Goal: Check status

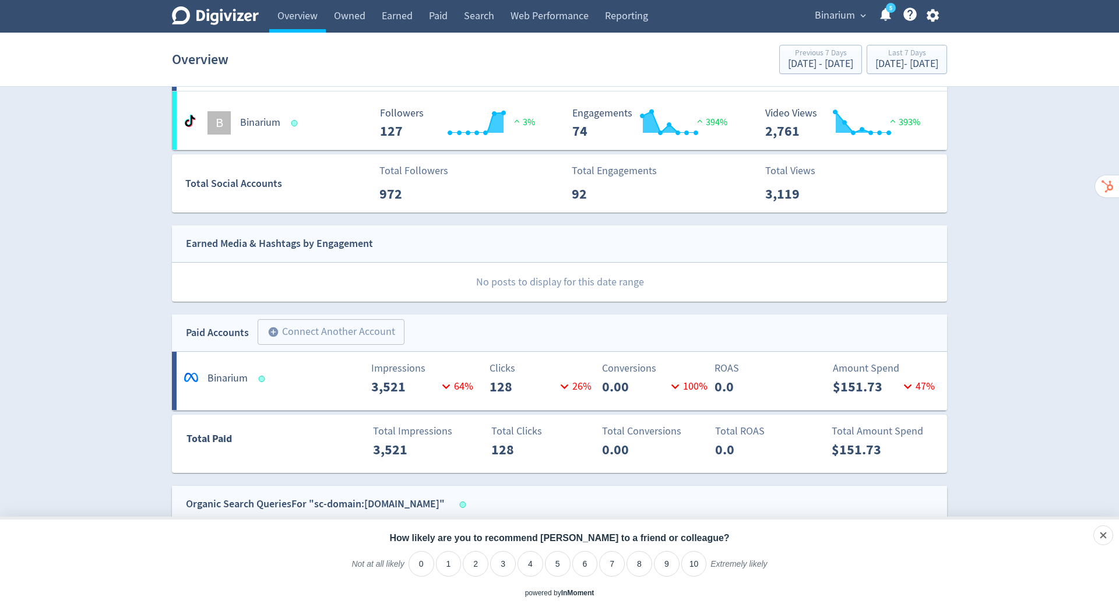
scroll to position [105, 0]
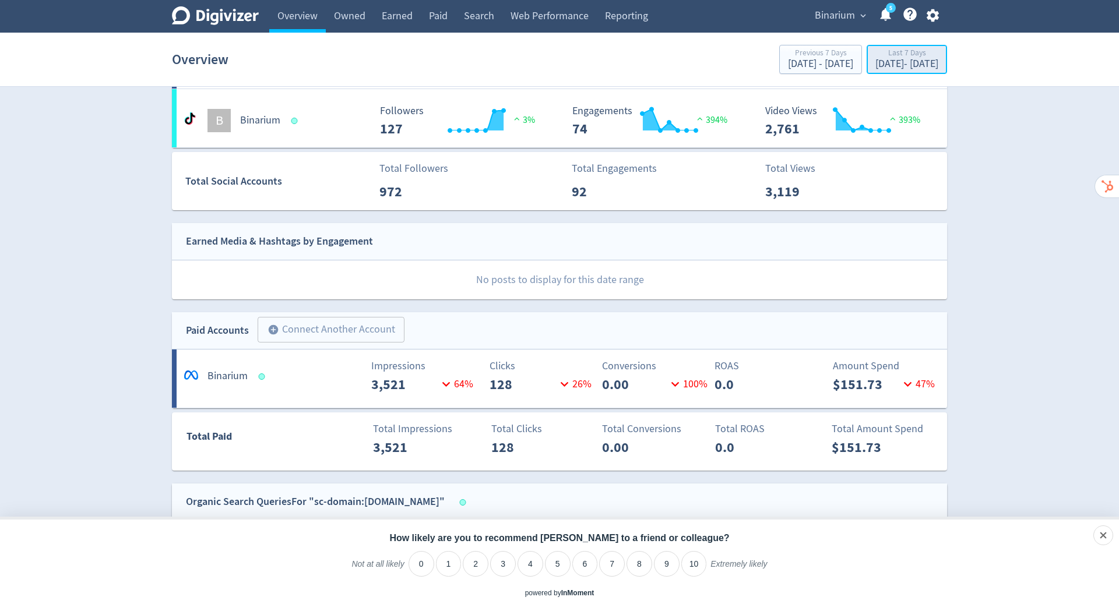
click at [894, 63] on div "[DATE] - [DATE]" at bounding box center [906, 64] width 63 height 10
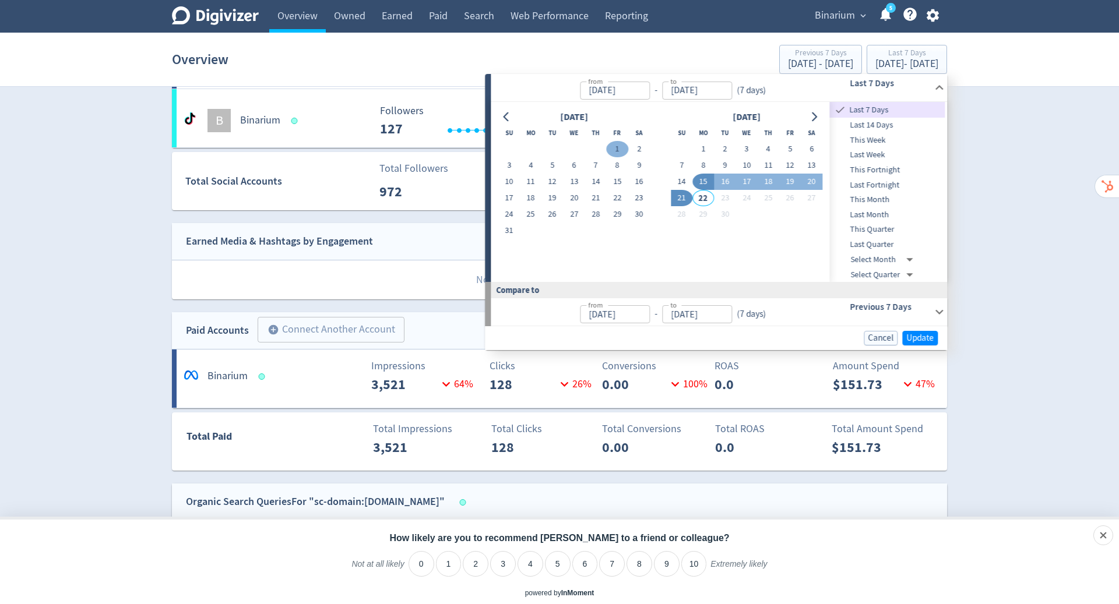
click at [618, 146] on button "1" at bounding box center [618, 149] width 22 height 16
type input "[DATE]"
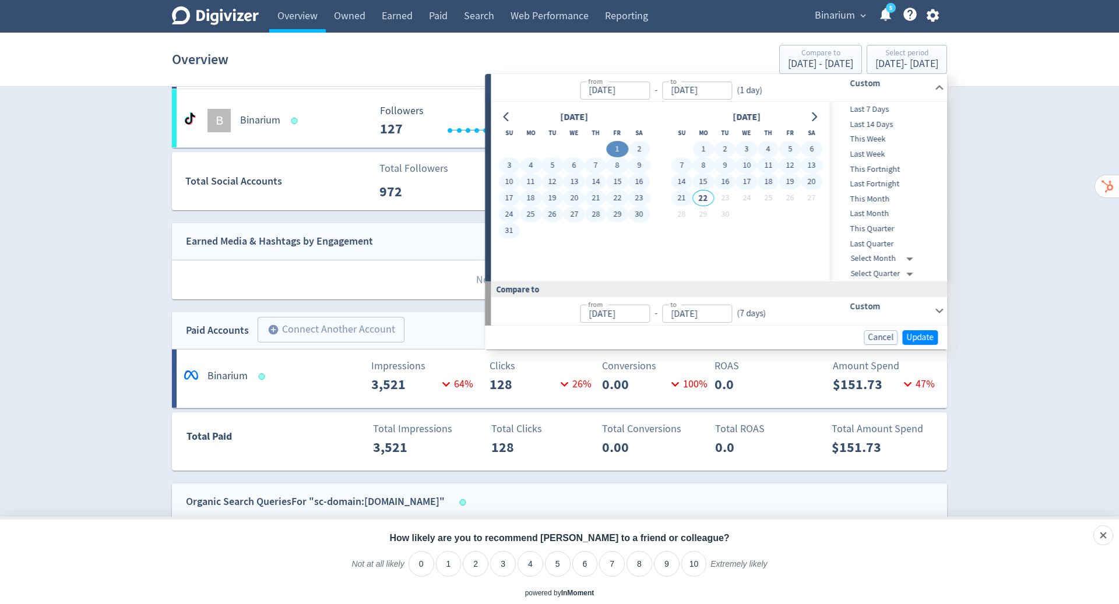
click at [680, 195] on button "21" at bounding box center [682, 198] width 22 height 16
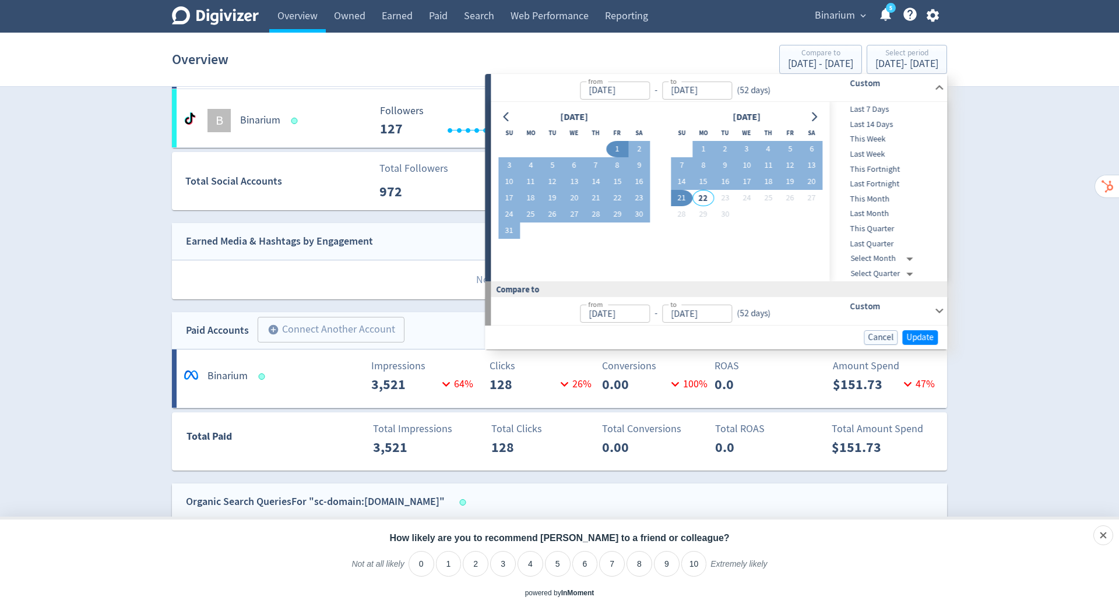
type input "[DATE]"
click at [509, 198] on button "17" at bounding box center [509, 198] width 22 height 16
type input "[DATE]"
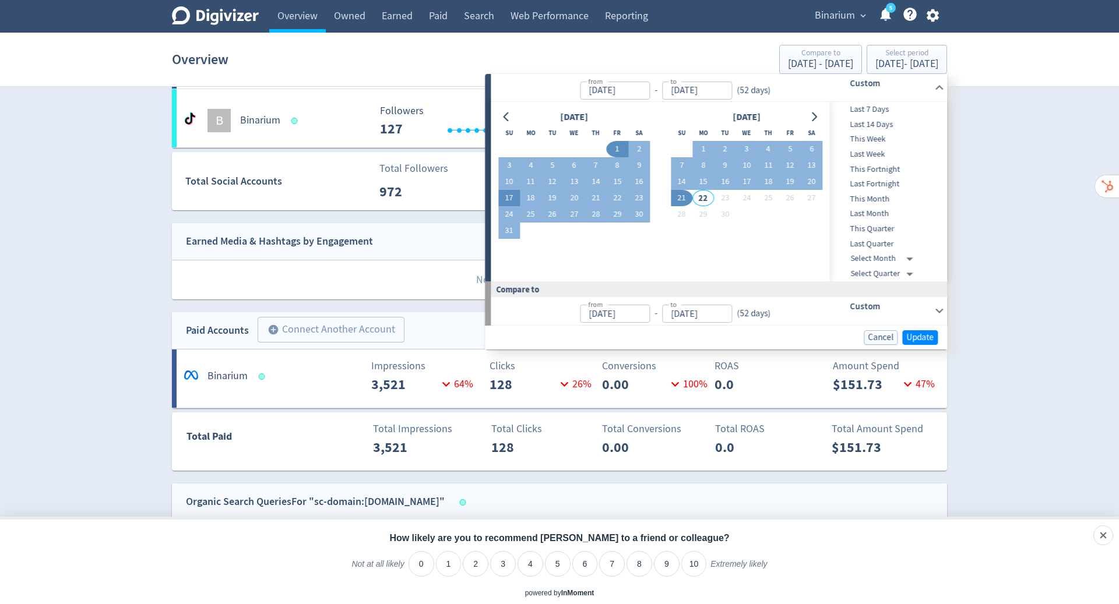
type input "[DATE]"
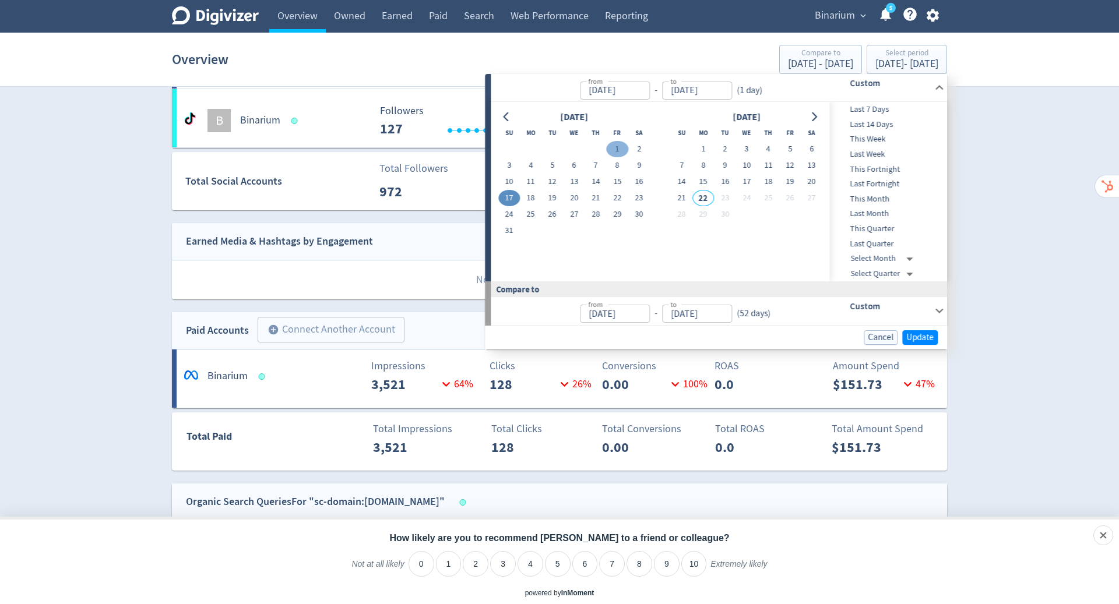
click at [618, 145] on button "1" at bounding box center [618, 149] width 22 height 16
type input "[DATE]"
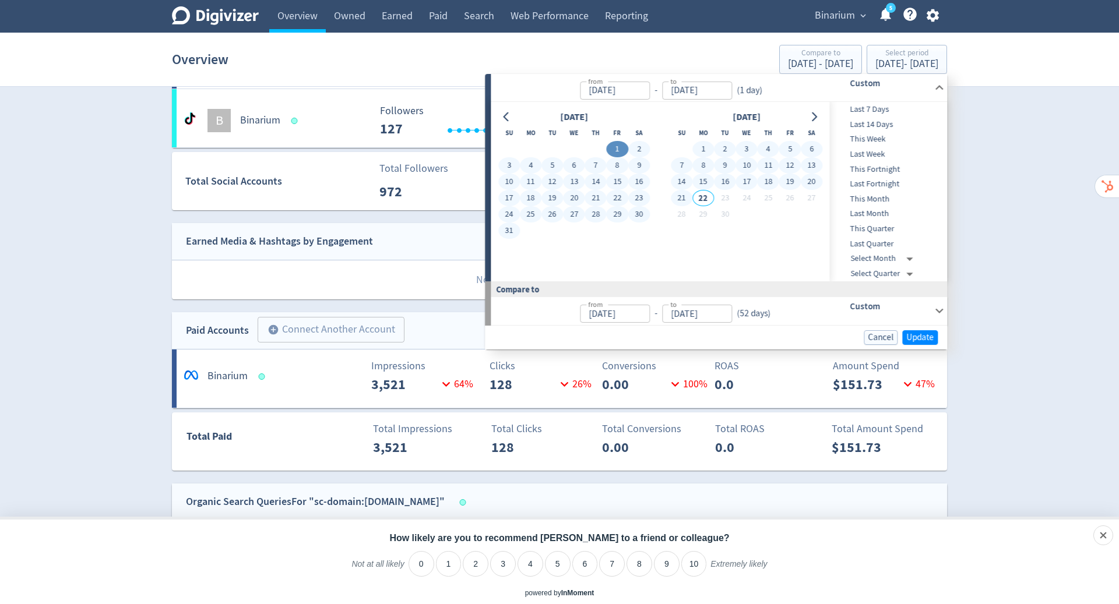
click at [678, 199] on button "21" at bounding box center [682, 198] width 22 height 16
type input "[DATE]"
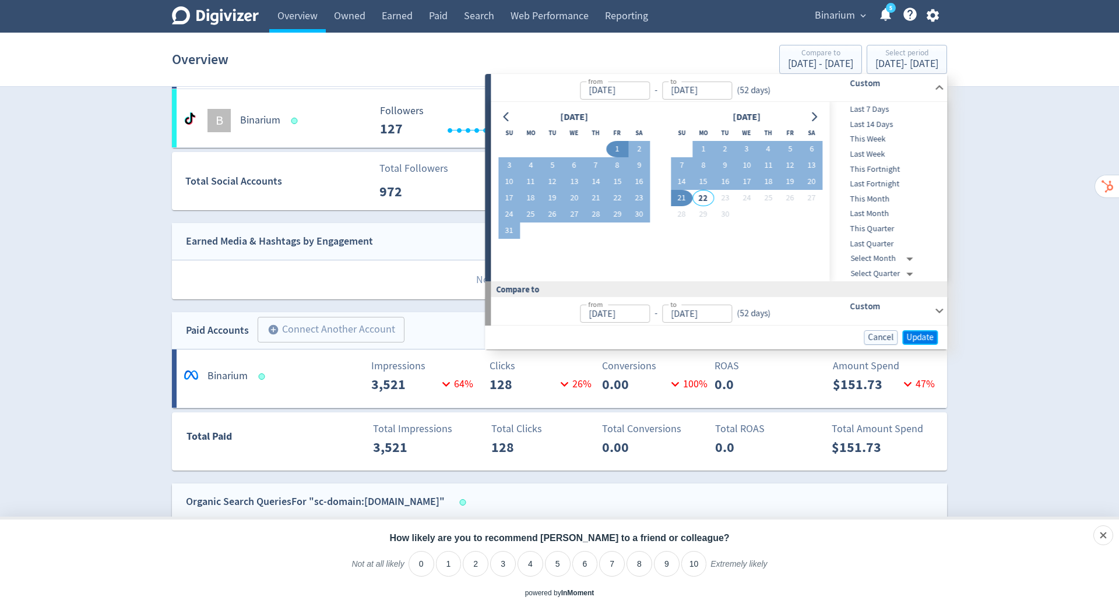
click at [925, 336] on span "Update" at bounding box center [919, 337] width 27 height 9
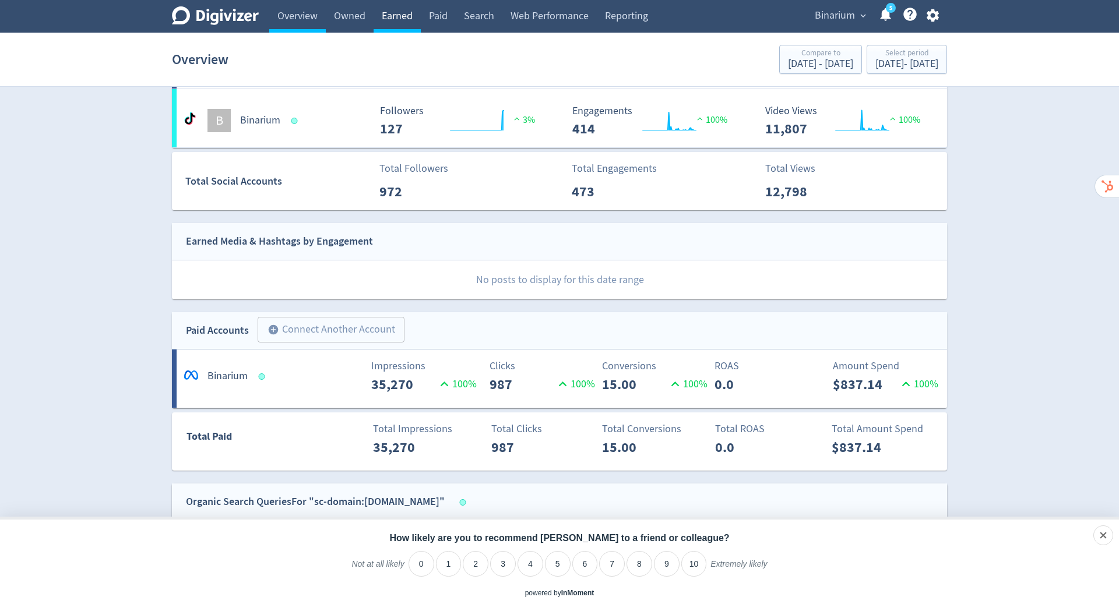
click at [402, 12] on link "Earned" at bounding box center [397, 16] width 47 height 33
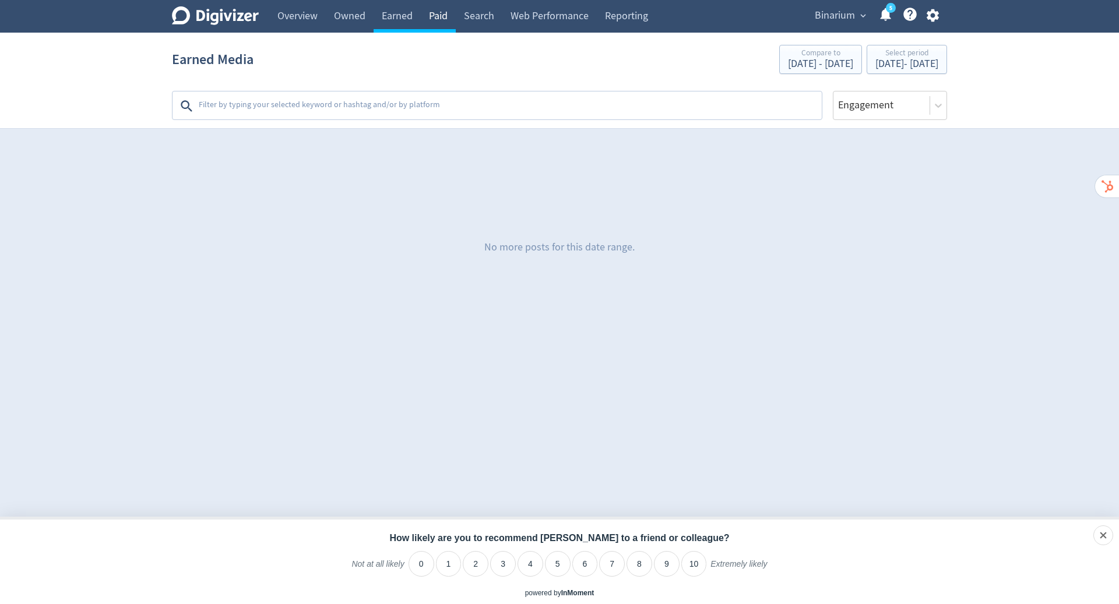
click at [445, 19] on link "Paid" at bounding box center [438, 16] width 35 height 33
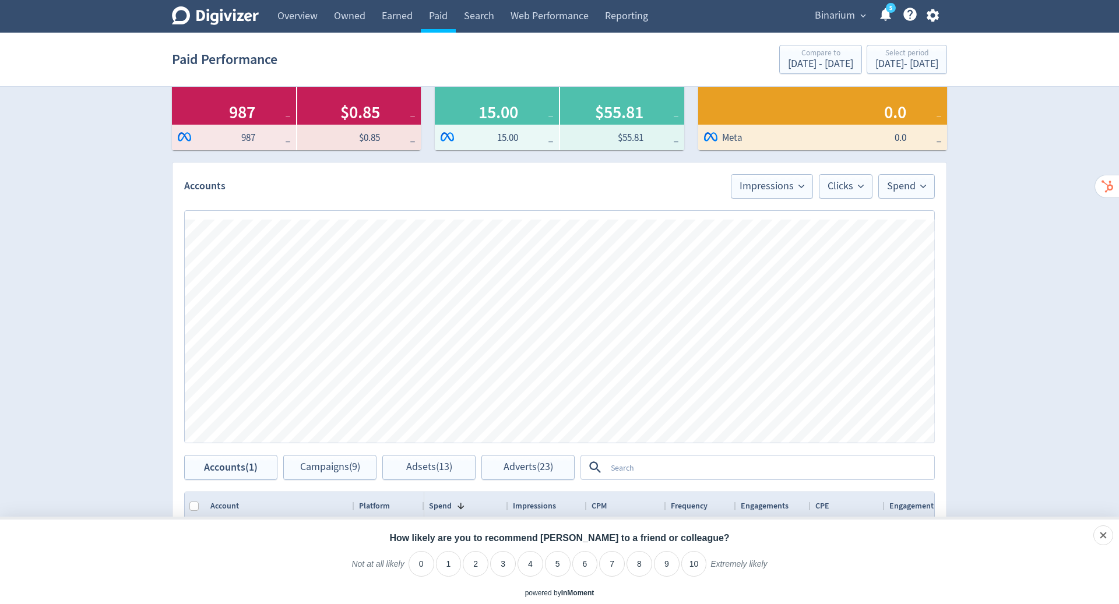
scroll to position [138, 0]
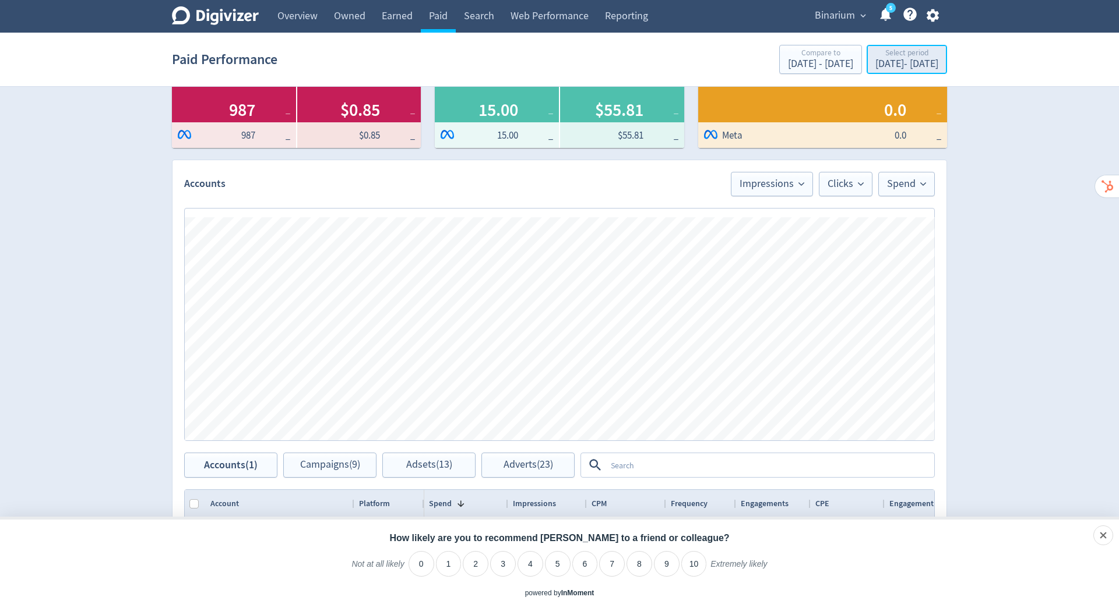
click at [875, 63] on div "[DATE] - [DATE]" at bounding box center [906, 64] width 63 height 10
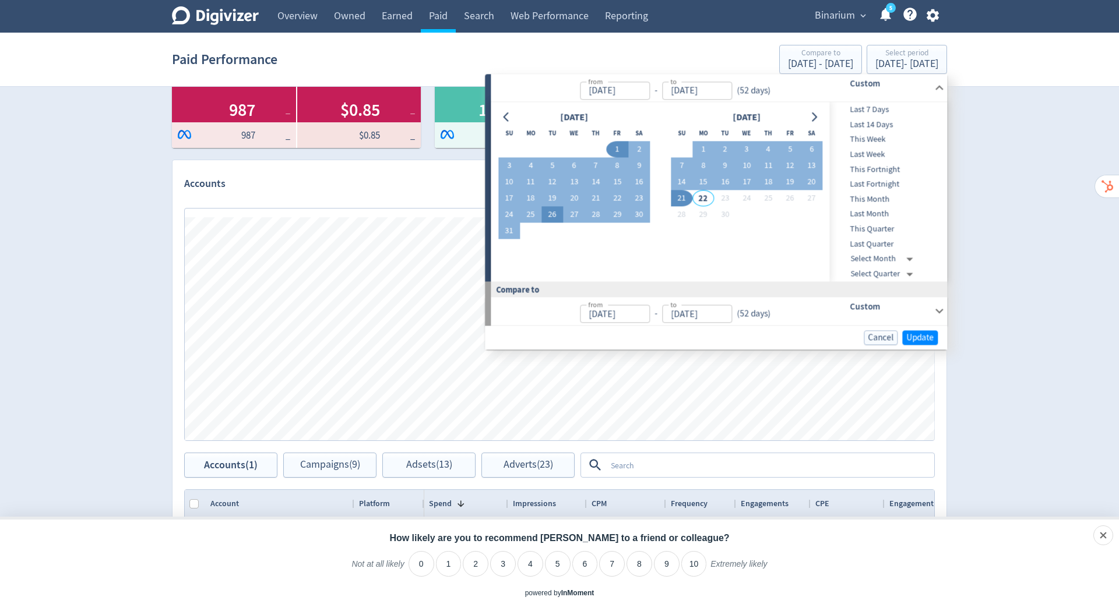
click at [552, 220] on button "26" at bounding box center [552, 215] width 22 height 16
type input "[DATE]"
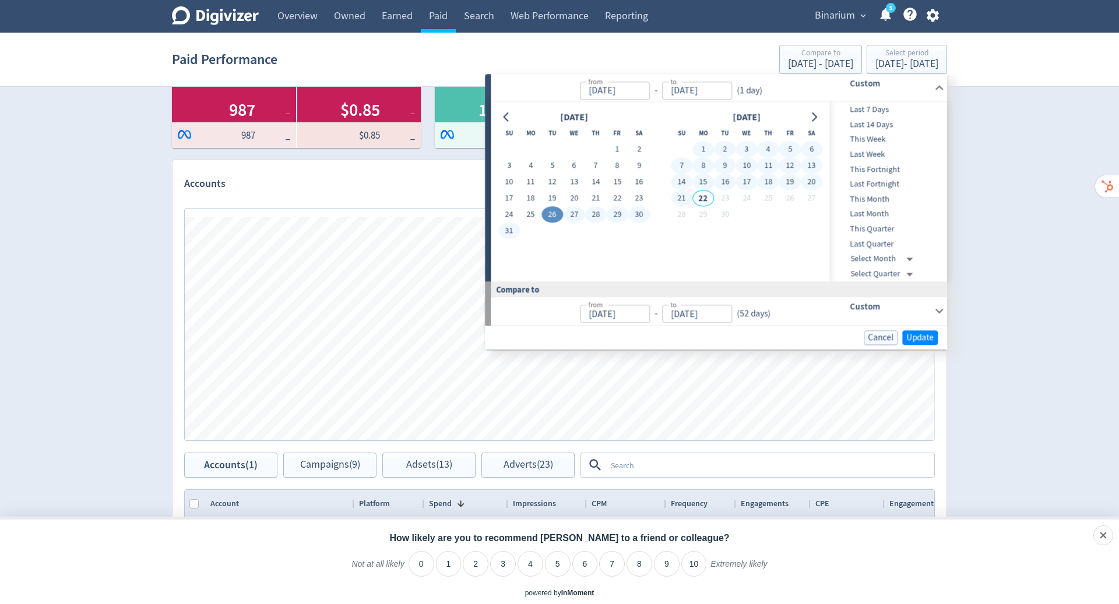
click at [683, 196] on button "21" at bounding box center [682, 199] width 22 height 16
type input "[DATE]"
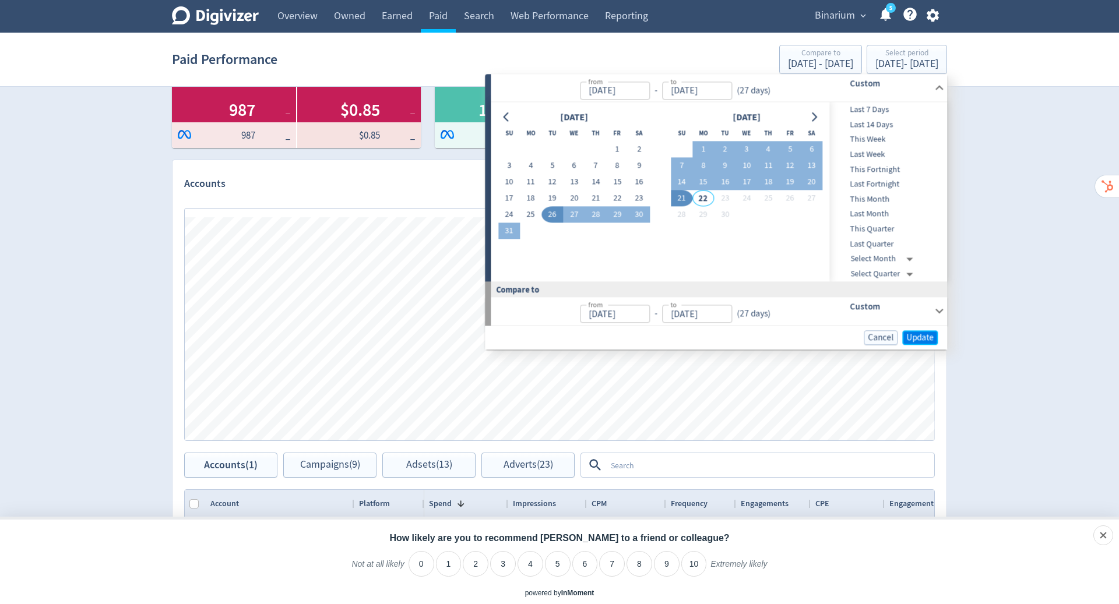
click at [926, 337] on span "Update" at bounding box center [919, 337] width 27 height 9
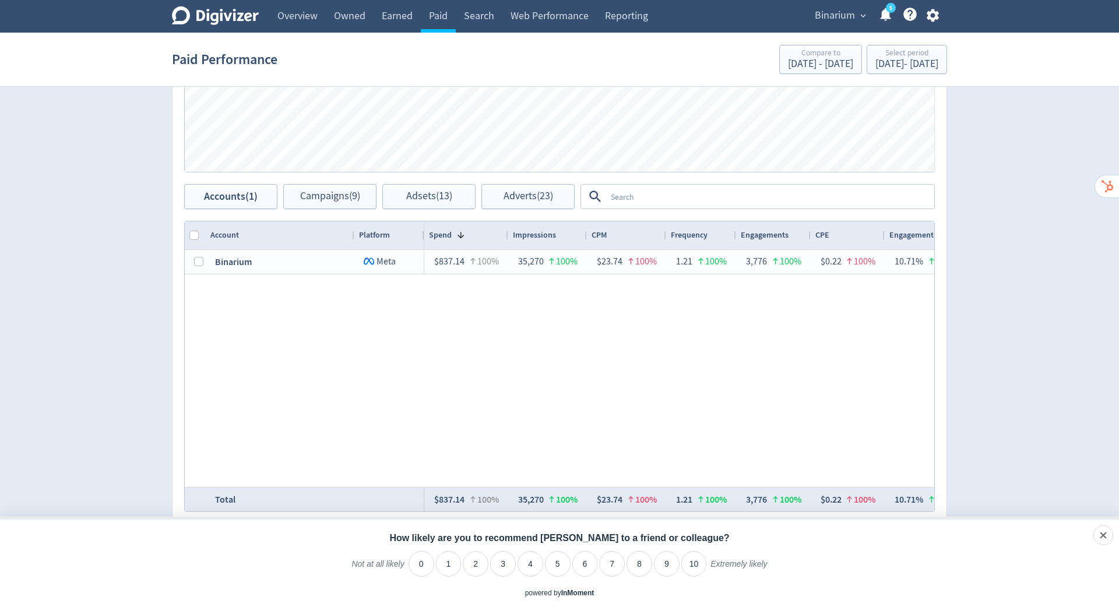
scroll to position [410, 0]
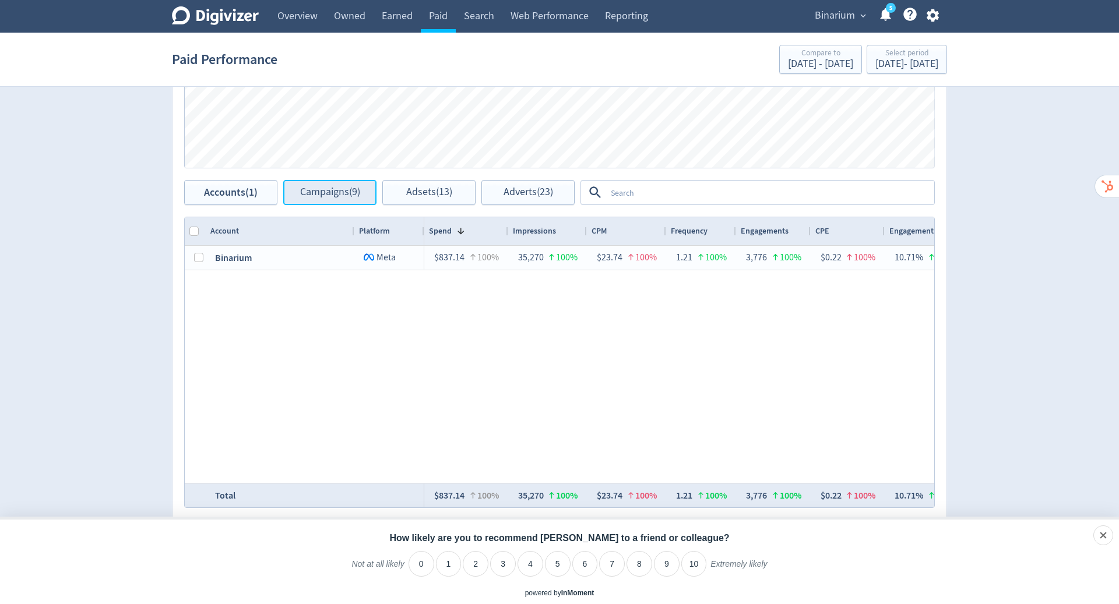
click at [339, 195] on span "Campaigns (9)" at bounding box center [330, 192] width 60 height 11
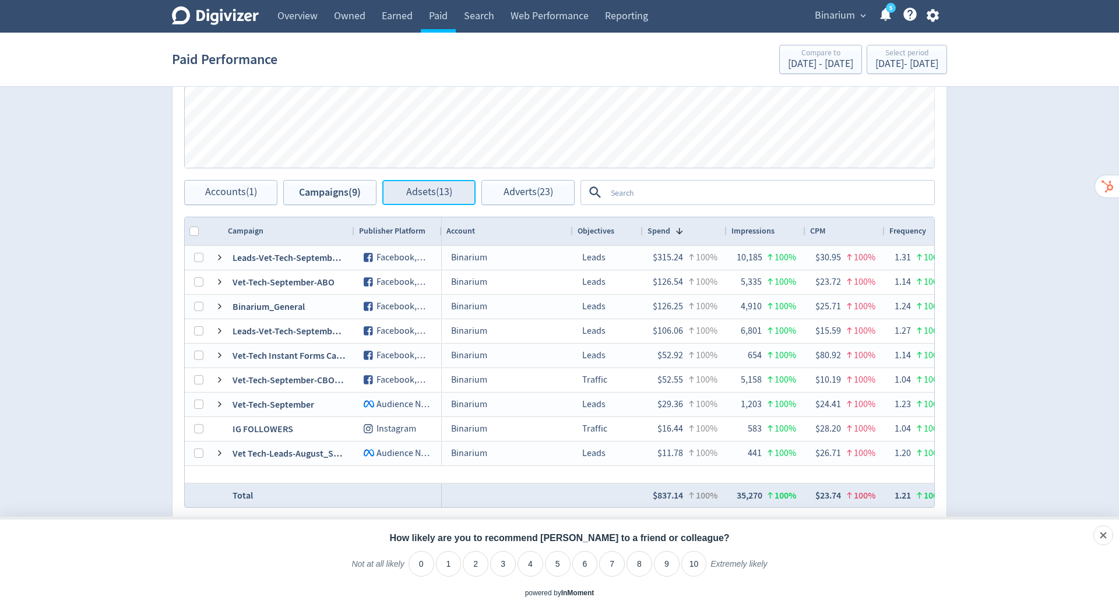
click at [431, 191] on span "Adsets (13)" at bounding box center [429, 192] width 46 height 11
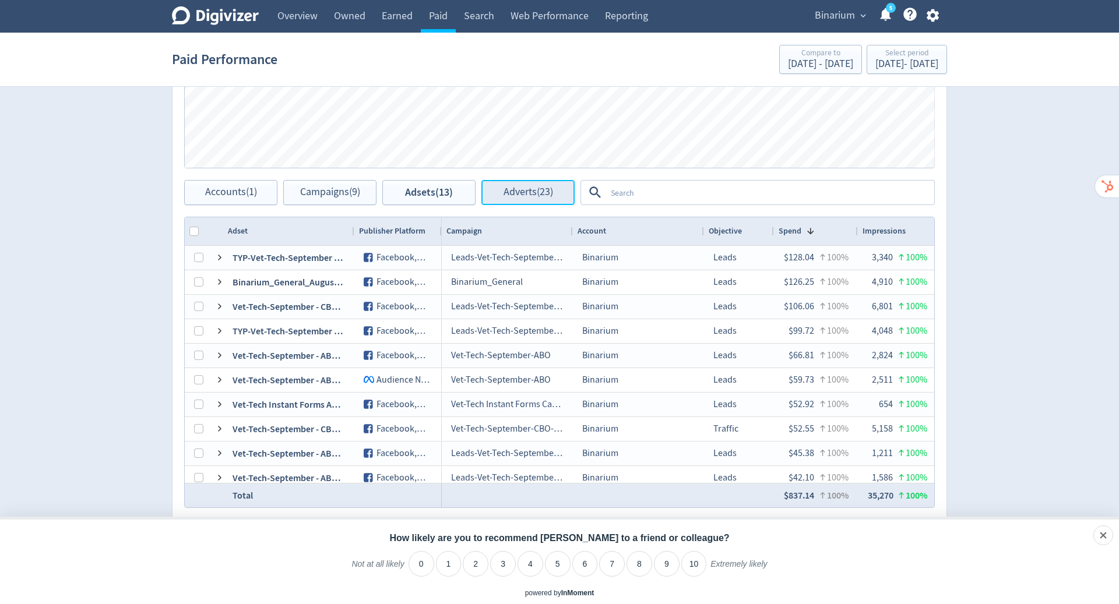
click at [556, 189] on button "Adverts (23)" at bounding box center [527, 192] width 93 height 25
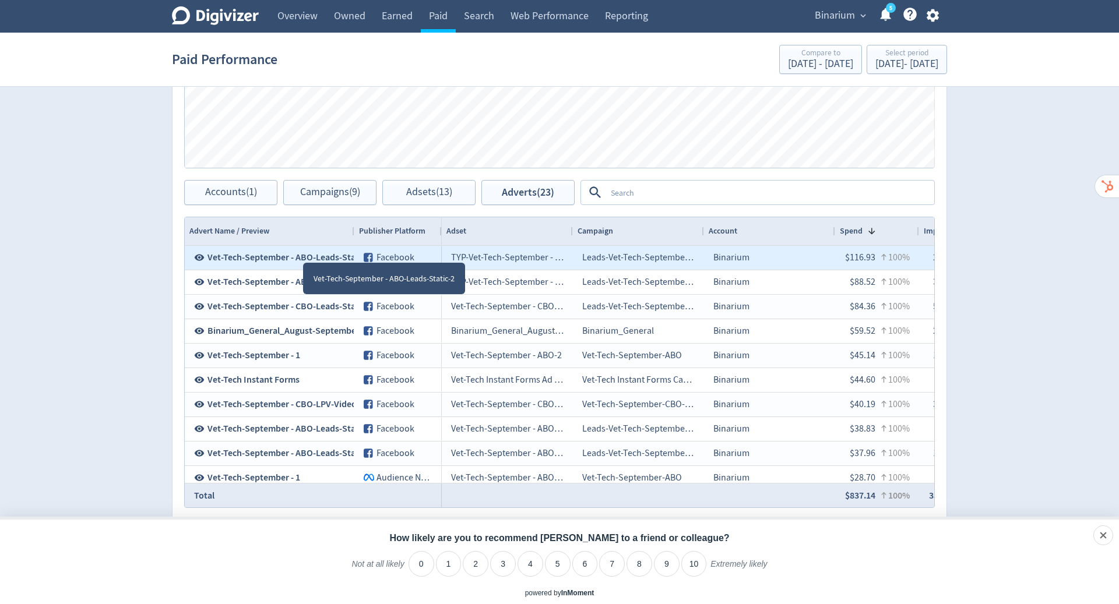
click at [303, 252] on span "Vet-Tech-September - ABO-Leads-Static-2" at bounding box center [289, 257] width 165 height 13
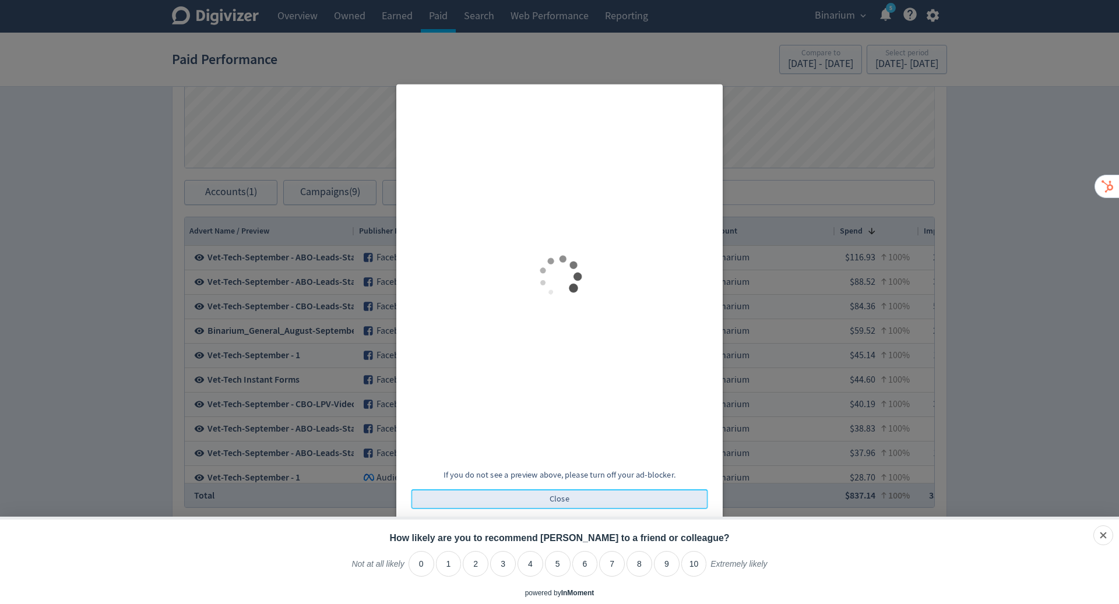
click at [556, 499] on span "Close" at bounding box center [559, 499] width 20 height 8
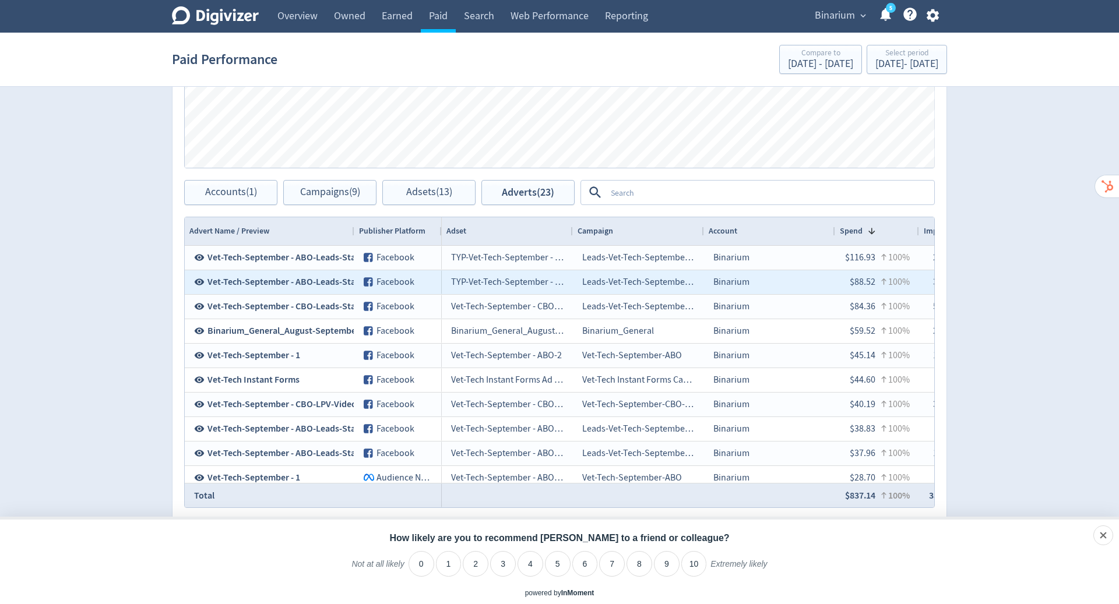
click at [316, 279] on span "Vet-Tech-September - ABO-Leads-Static-2" at bounding box center [289, 282] width 165 height 13
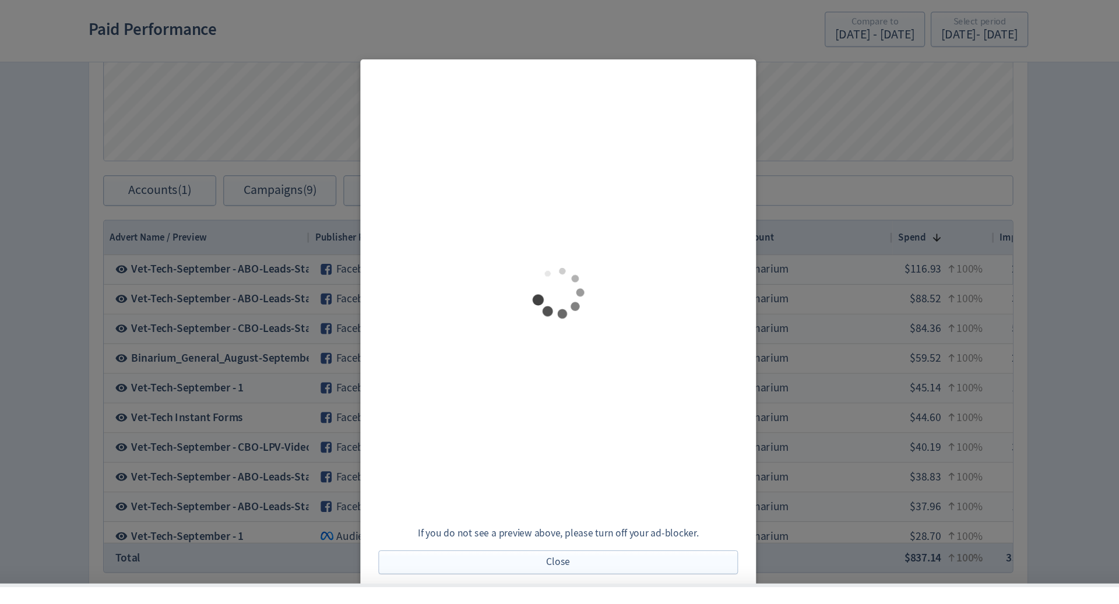
scroll to position [410, 0]
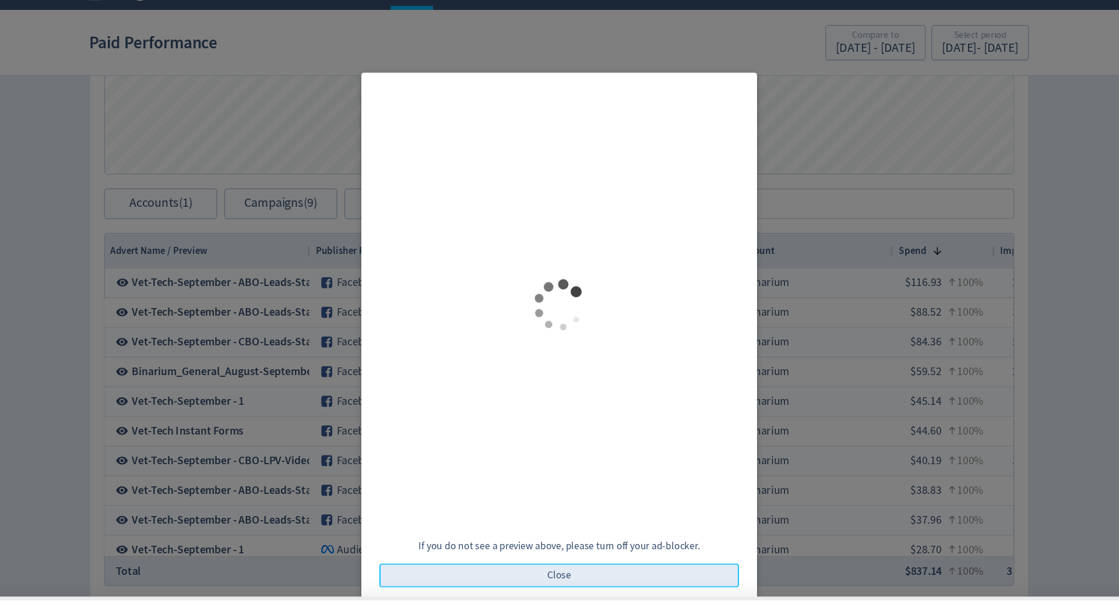
click at [556, 499] on span "Close" at bounding box center [559, 499] width 20 height 8
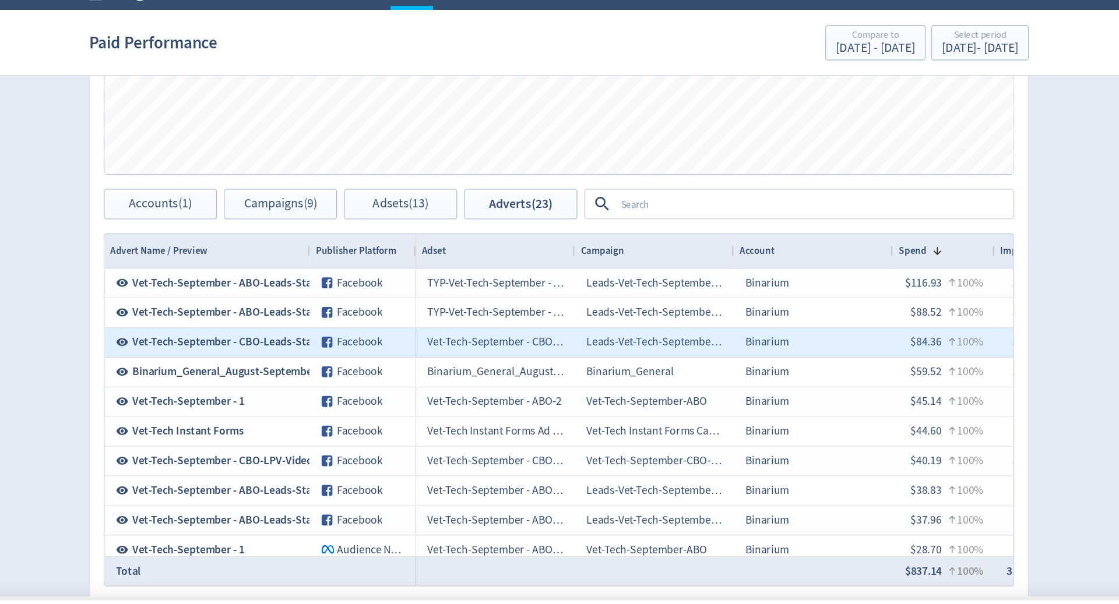
click at [332, 302] on span "Vet-Tech-September - CBO-Leads-Static" at bounding box center [286, 306] width 158 height 13
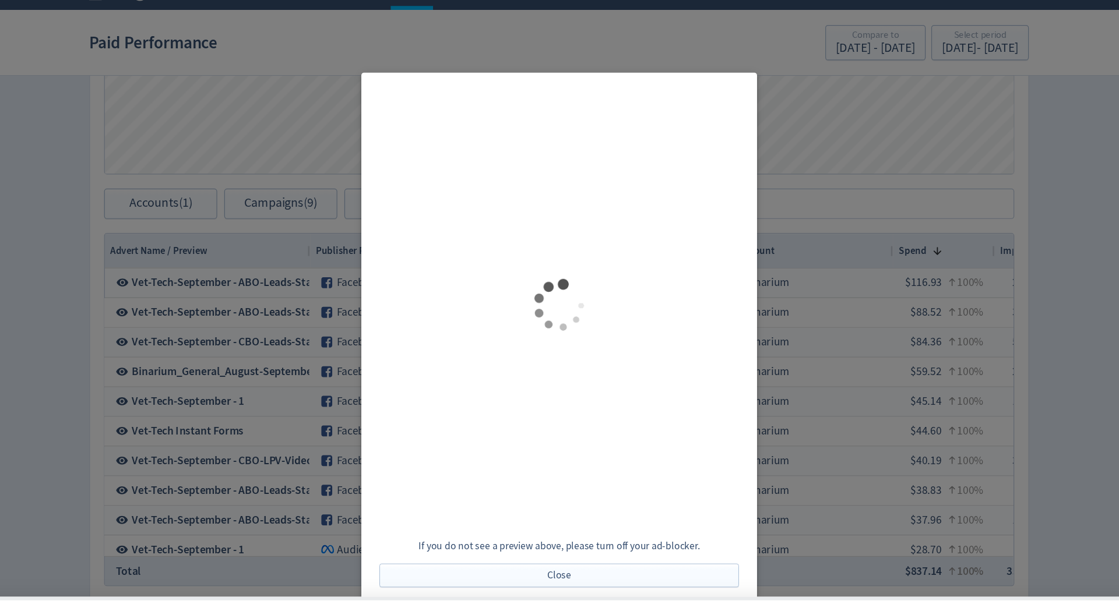
scroll to position [0, 0]
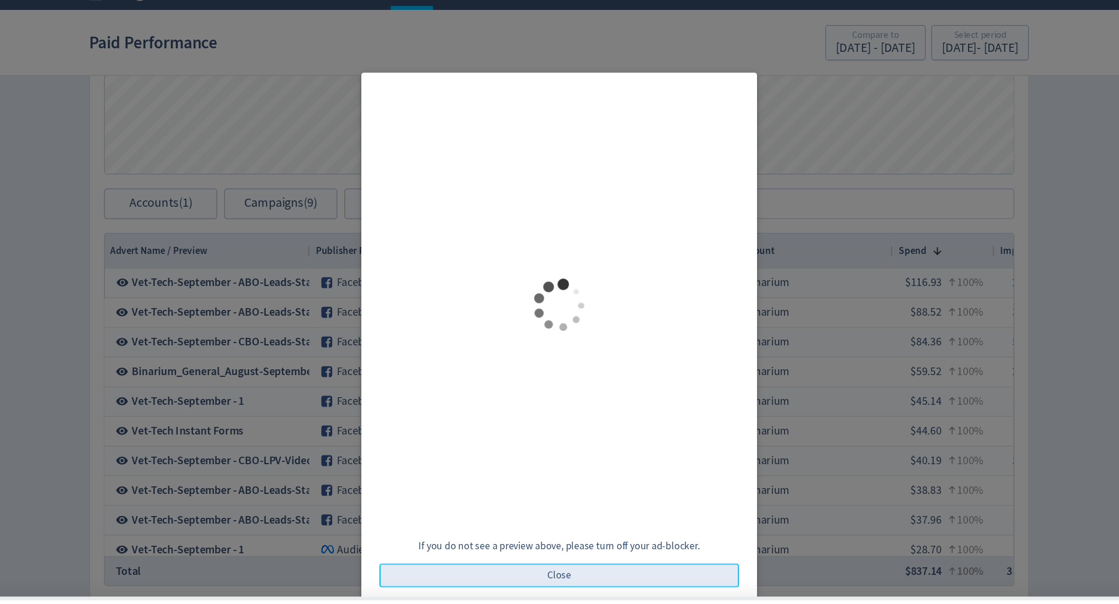
click at [561, 497] on span "Close" at bounding box center [559, 499] width 20 height 8
